Goal: Use online tool/utility: Utilize a website feature to perform a specific function

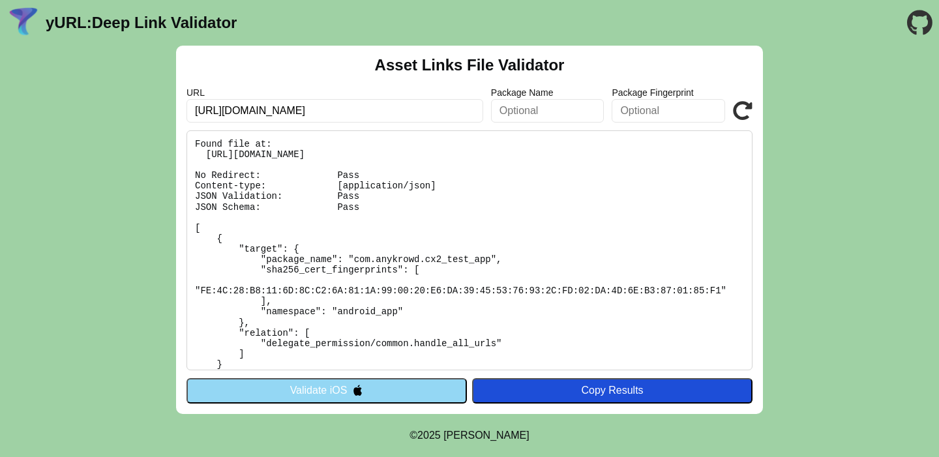
click at [363, 108] on input "[URL][DOMAIN_NAME]" at bounding box center [334, 110] width 297 height 23
paste input "[DOMAIN_NAME]"
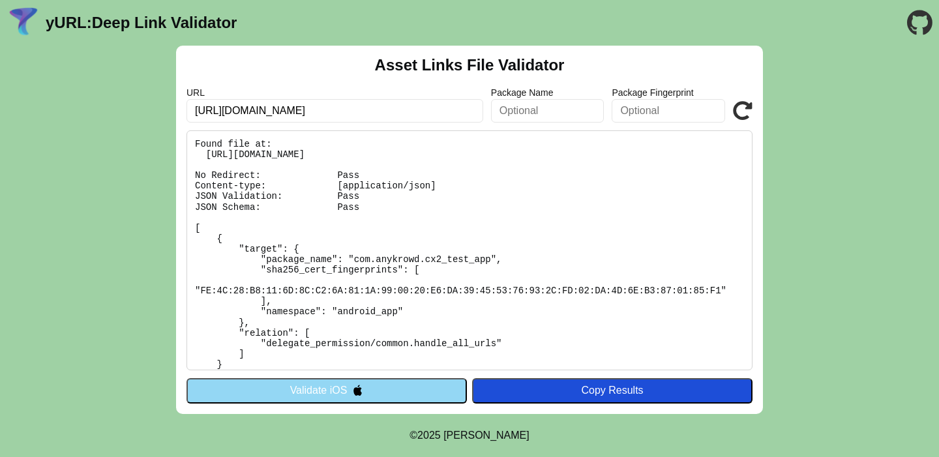
type input "[URL][DOMAIN_NAME]"
click button "Validate" at bounding box center [0, 0] width 0 height 0
